Goal: Navigation & Orientation: Find specific page/section

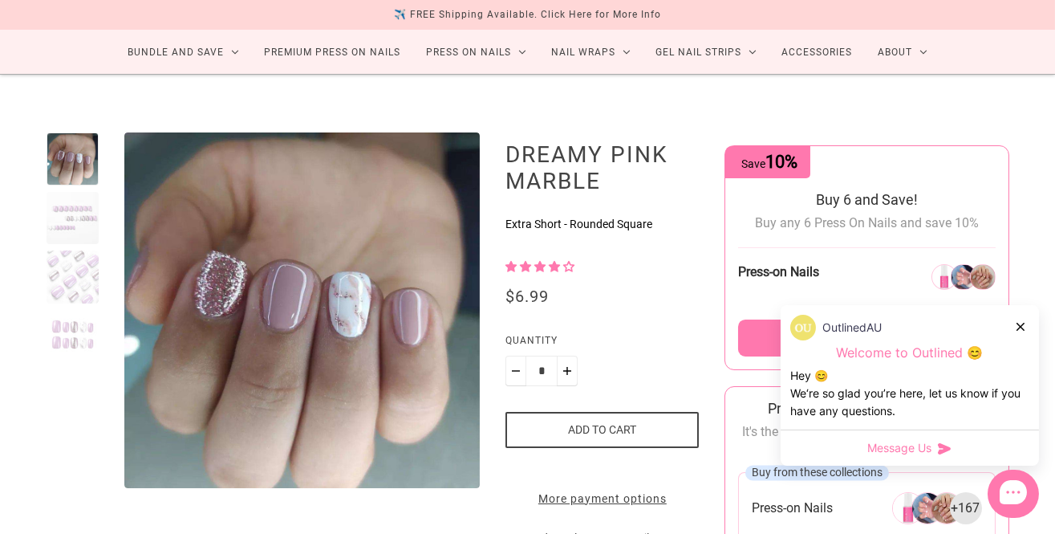
click at [63, 270] on div at bounding box center [73, 276] width 53 height 53
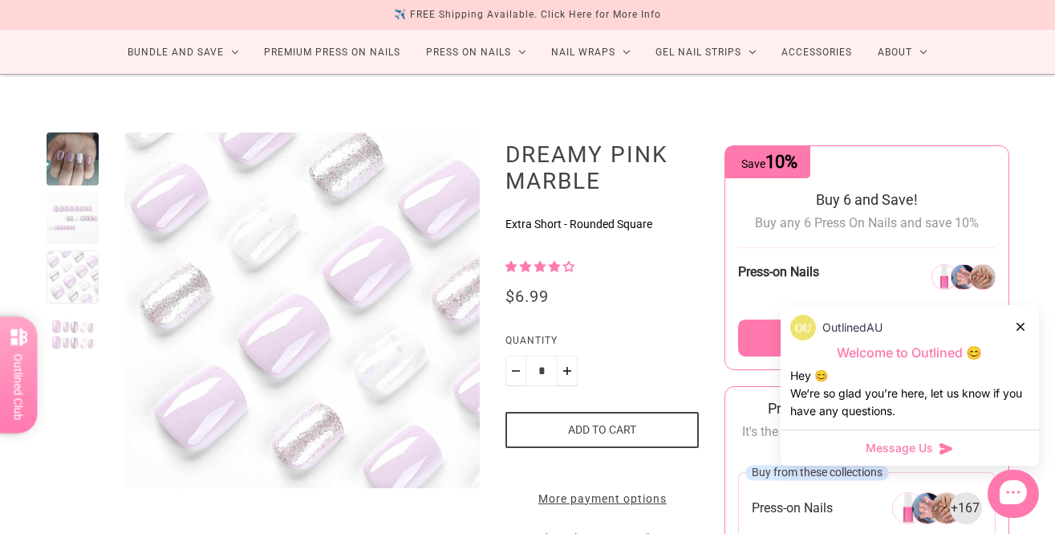
click at [1028, 327] on div "OutlinedAU" at bounding box center [909, 328] width 239 height 26
click at [1020, 327] on icon at bounding box center [1021, 327] width 8 height 8
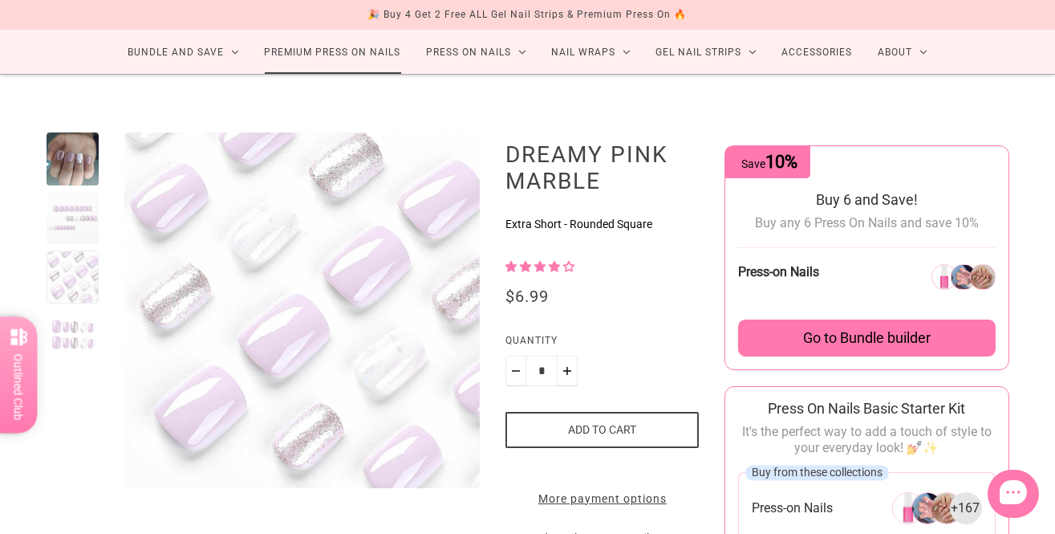
click at [364, 51] on link "Premium Press On Nails" at bounding box center [333, 52] width 162 height 43
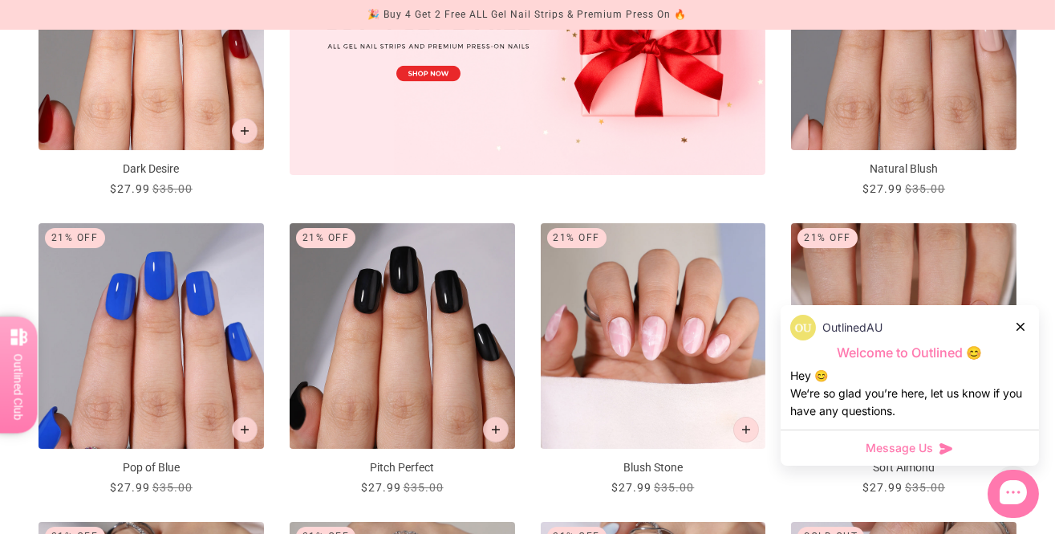
scroll to position [717, 0]
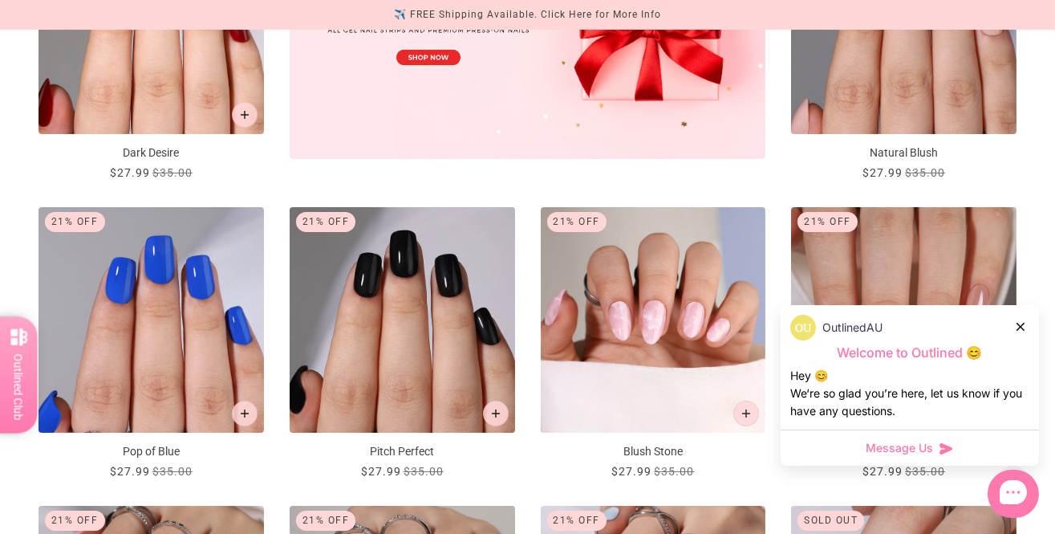
click at [1018, 328] on icon at bounding box center [1021, 327] width 8 height 8
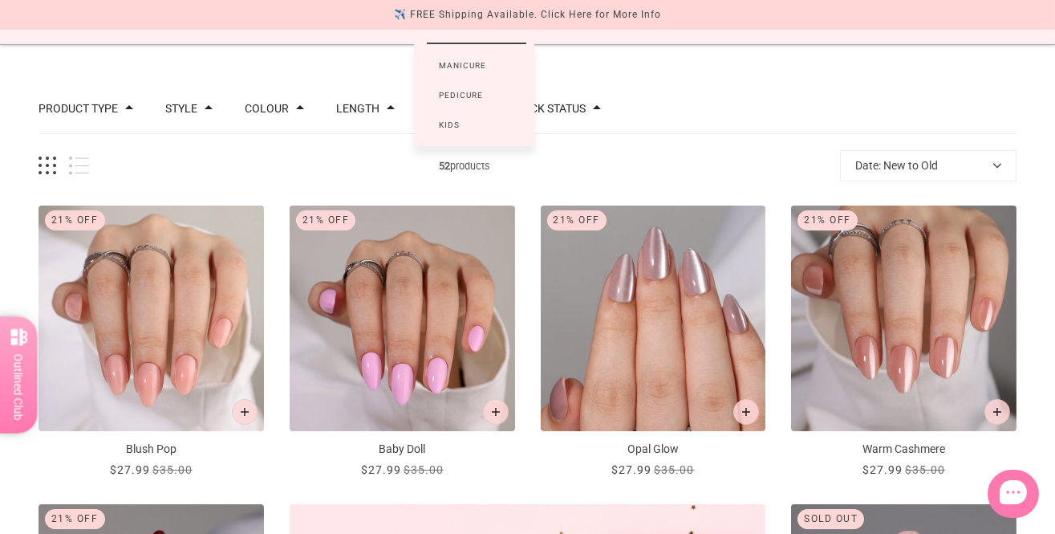
scroll to position [0, 0]
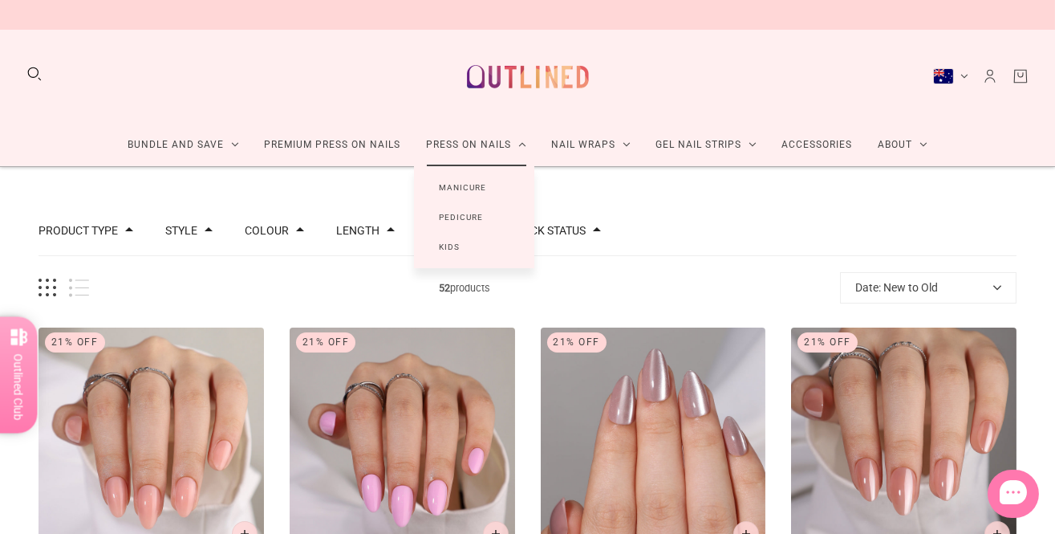
click at [469, 178] on link "Manicure" at bounding box center [463, 188] width 99 height 30
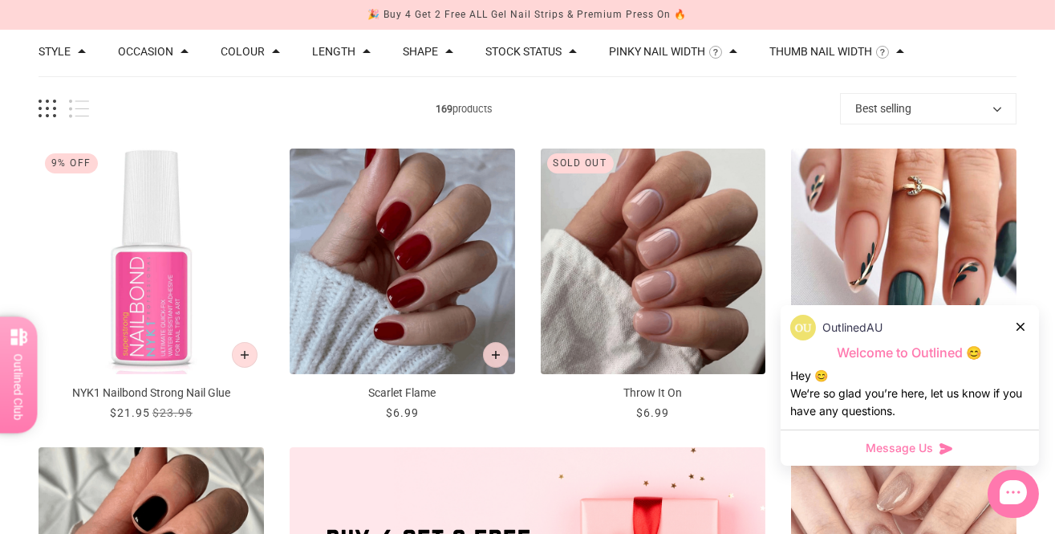
scroll to position [181, 0]
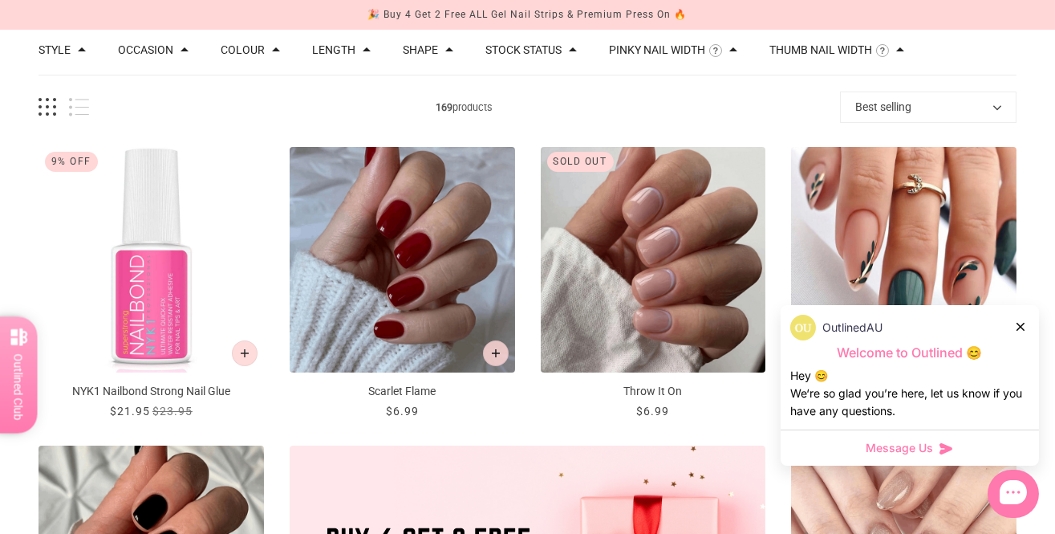
click at [1020, 327] on icon at bounding box center [1021, 327] width 8 height 8
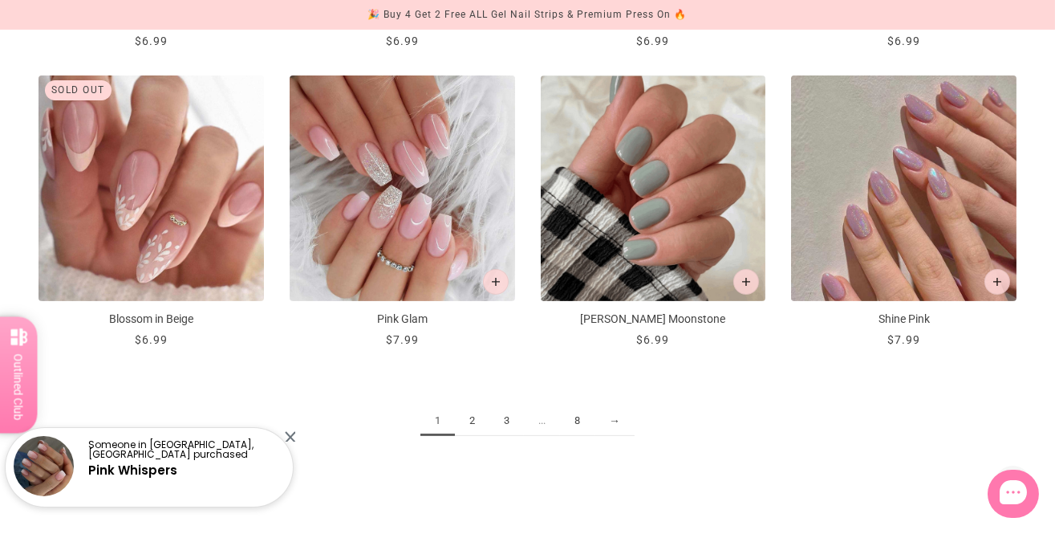
scroll to position [1745, 0]
click at [616, 417] on link "→" at bounding box center [615, 420] width 40 height 30
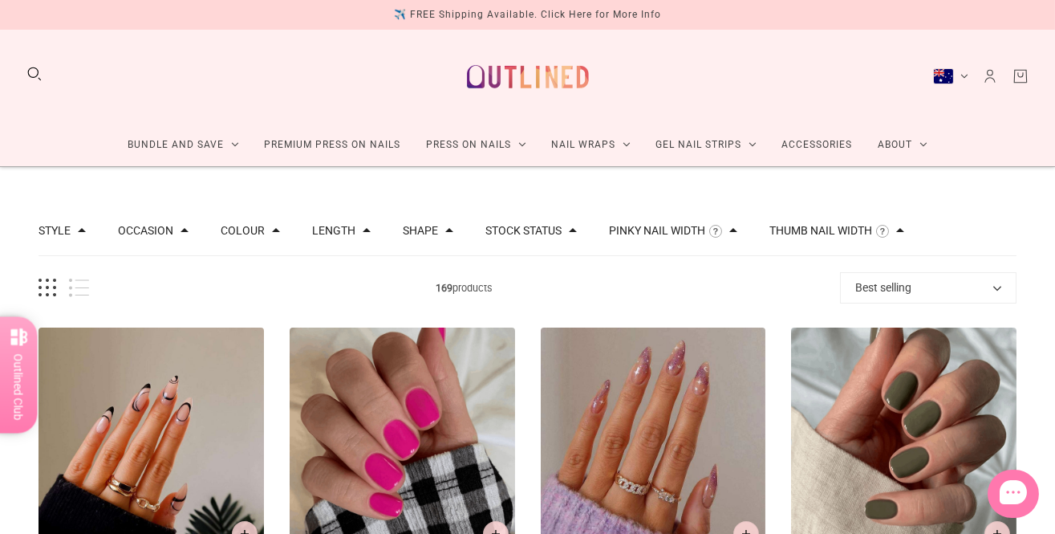
click at [363, 229] on span at bounding box center [367, 230] width 8 height 8
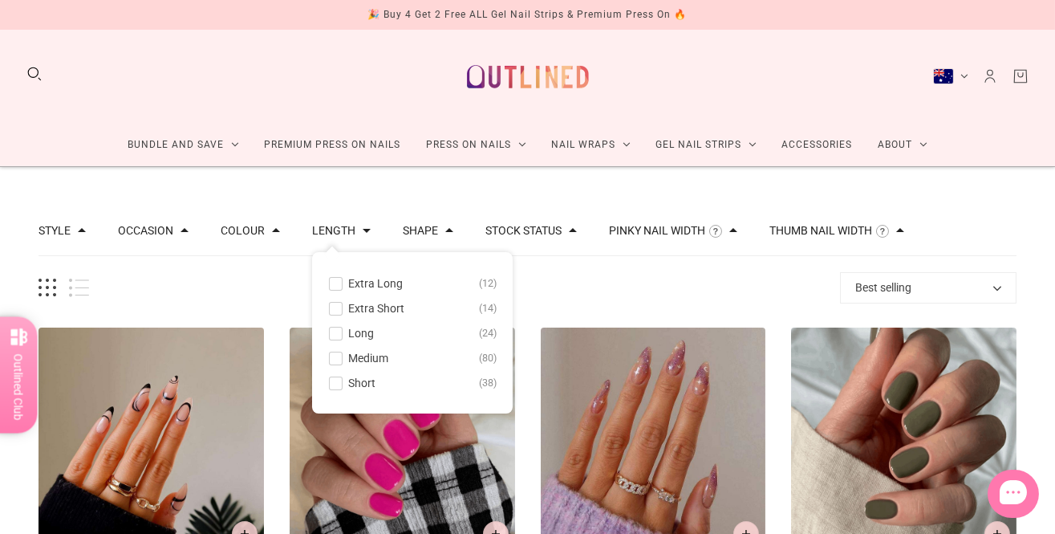
click at [330, 356] on span at bounding box center [336, 358] width 12 height 12
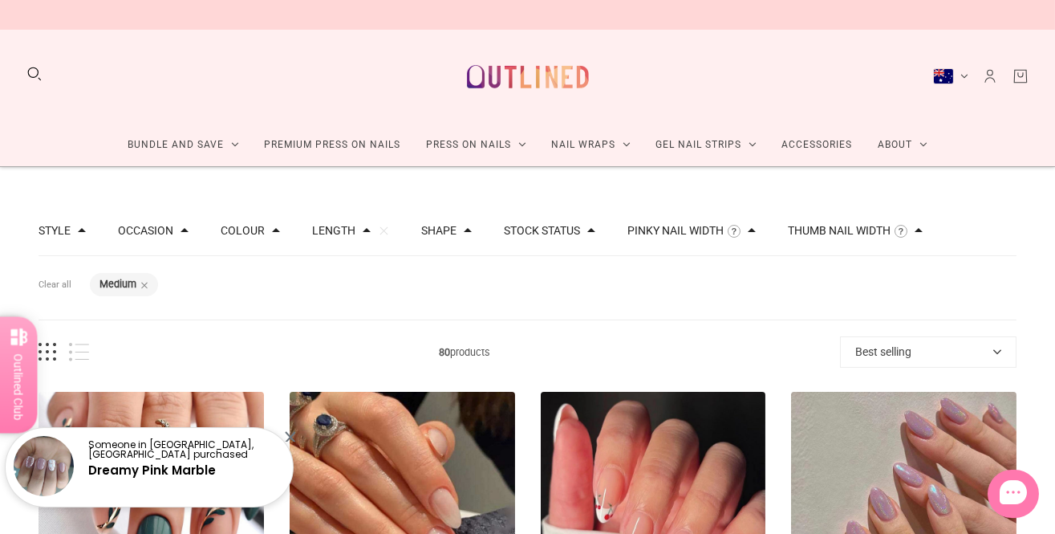
click at [293, 431] on div at bounding box center [290, 436] width 10 height 10
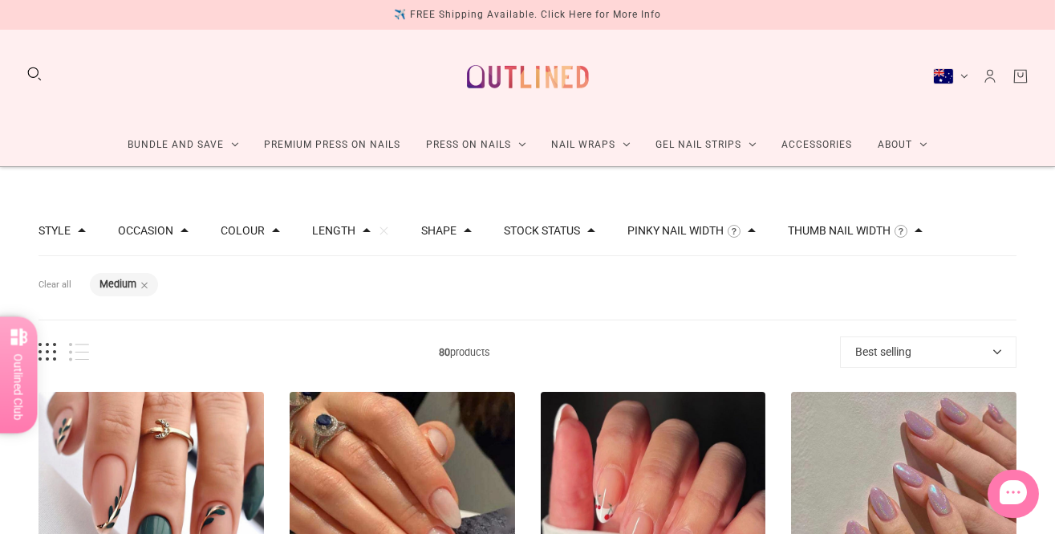
click at [69, 232] on div "Style" at bounding box center [62, 230] width 47 height 11
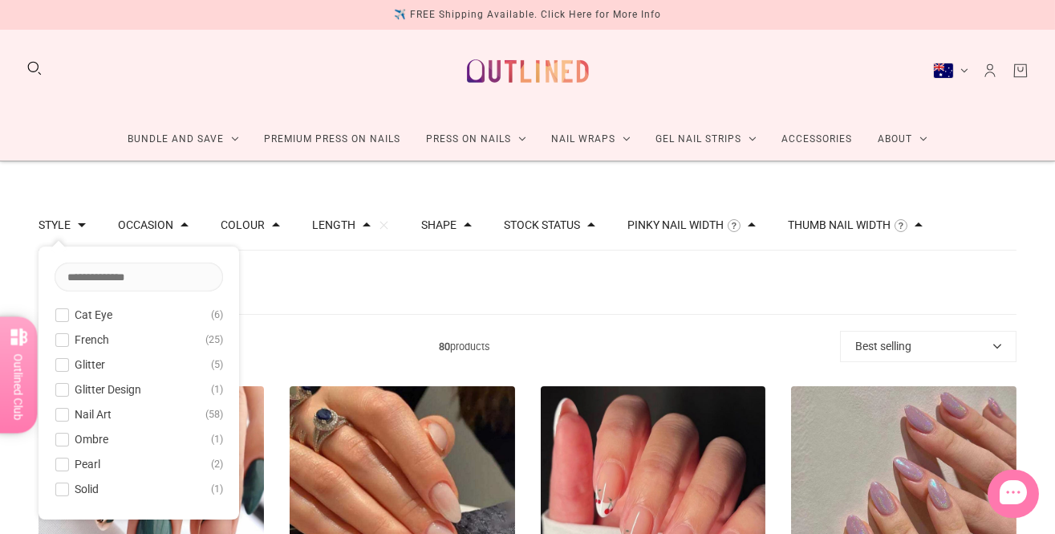
scroll to position [27, 0]
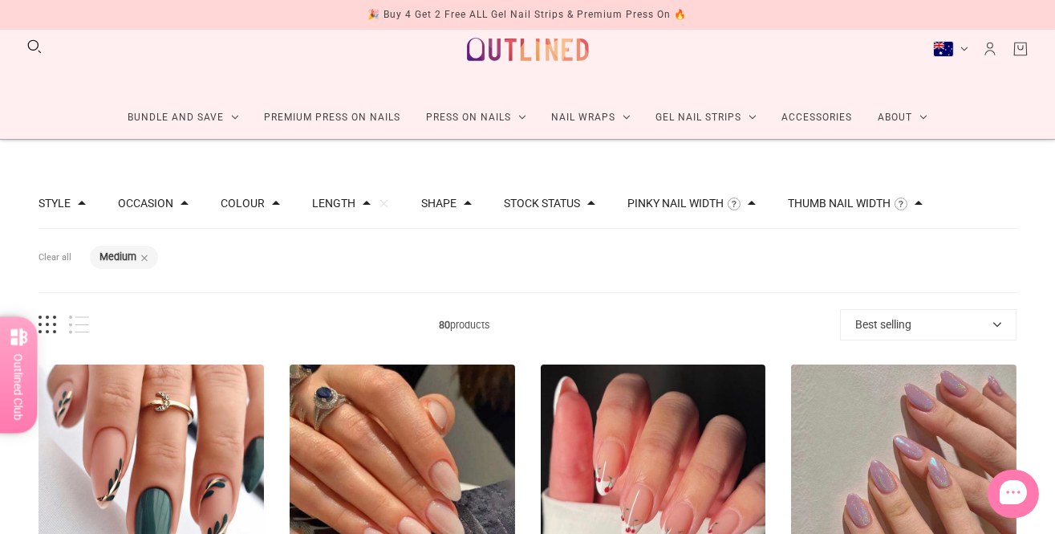
click at [451, 203] on div "Shape" at bounding box center [446, 202] width 51 height 11
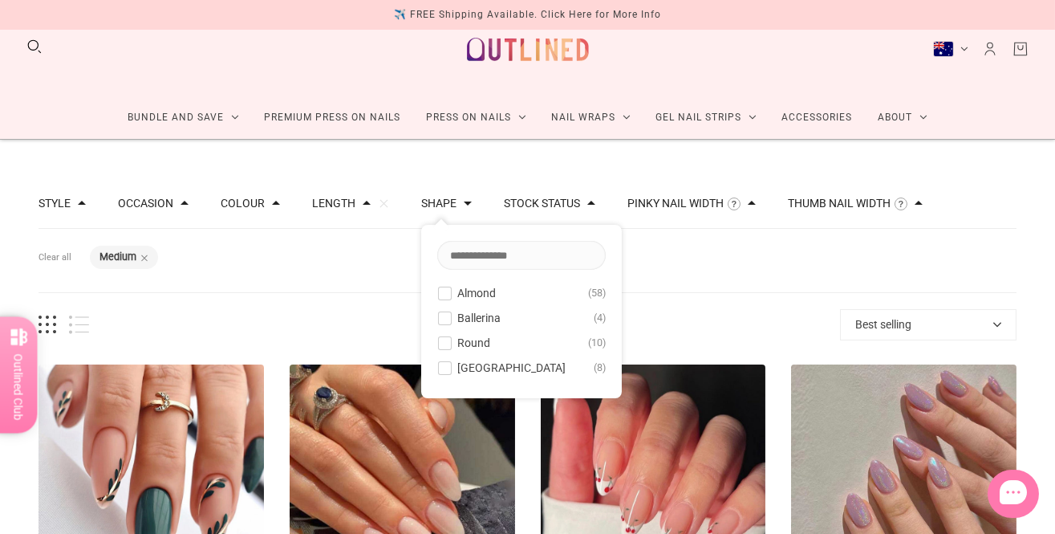
click at [442, 373] on button "Rounded Square 8" at bounding box center [521, 367] width 169 height 19
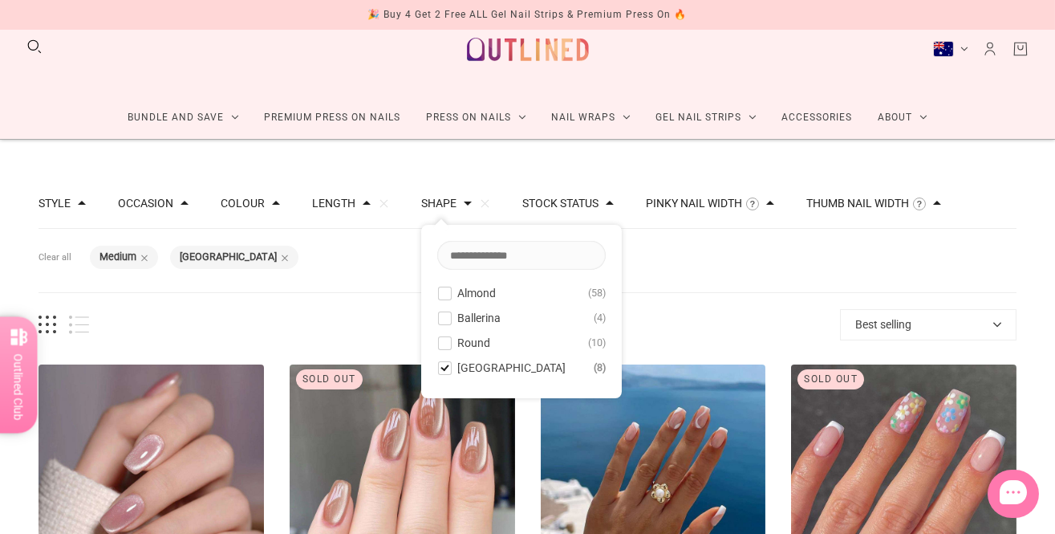
click at [673, 265] on div "Filters Clear all Length: Medium Shape: Rounded Square" at bounding box center [528, 260] width 978 height 63
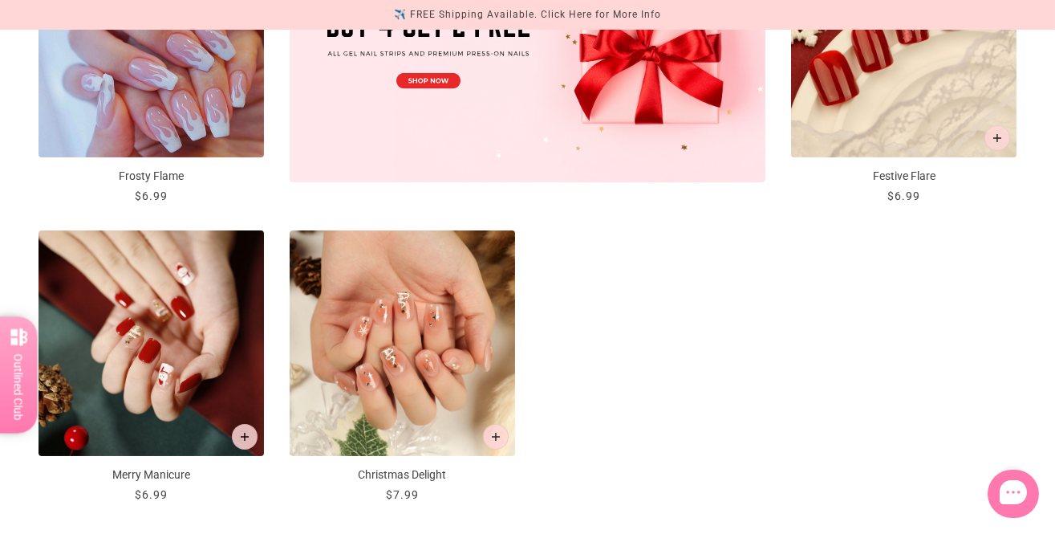
scroll to position [756, 0]
